Goal: Find contact information: Find contact information

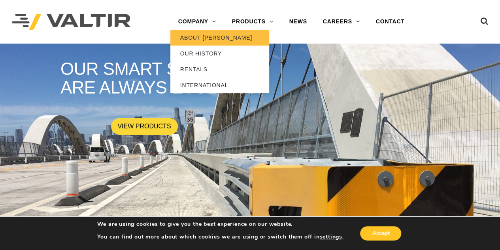
click at [206, 38] on link "ABOUT [PERSON_NAME]" at bounding box center [219, 38] width 99 height 16
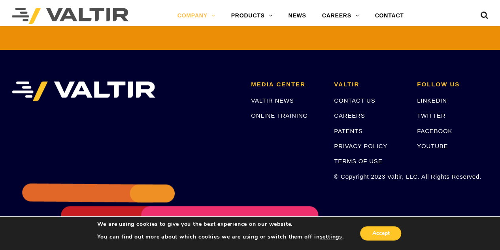
scroll to position [1944, 0]
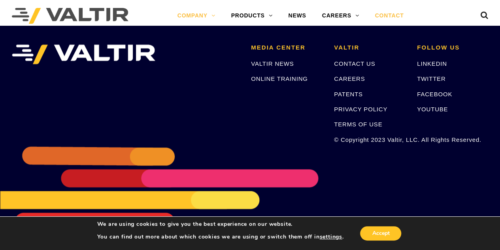
click at [394, 15] on link "CONTACT" at bounding box center [389, 16] width 45 height 16
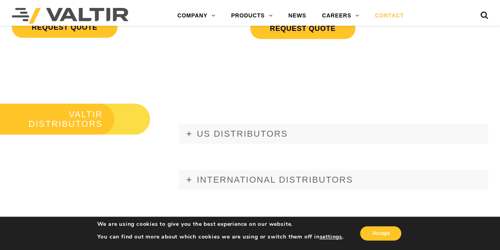
scroll to position [870, 0]
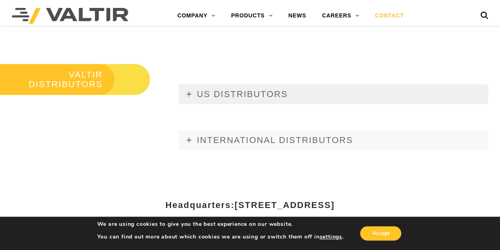
click at [185, 98] on link "US DISTRIBUTORS" at bounding box center [334, 94] width 310 height 20
